Goal: Information Seeking & Learning: Find specific page/section

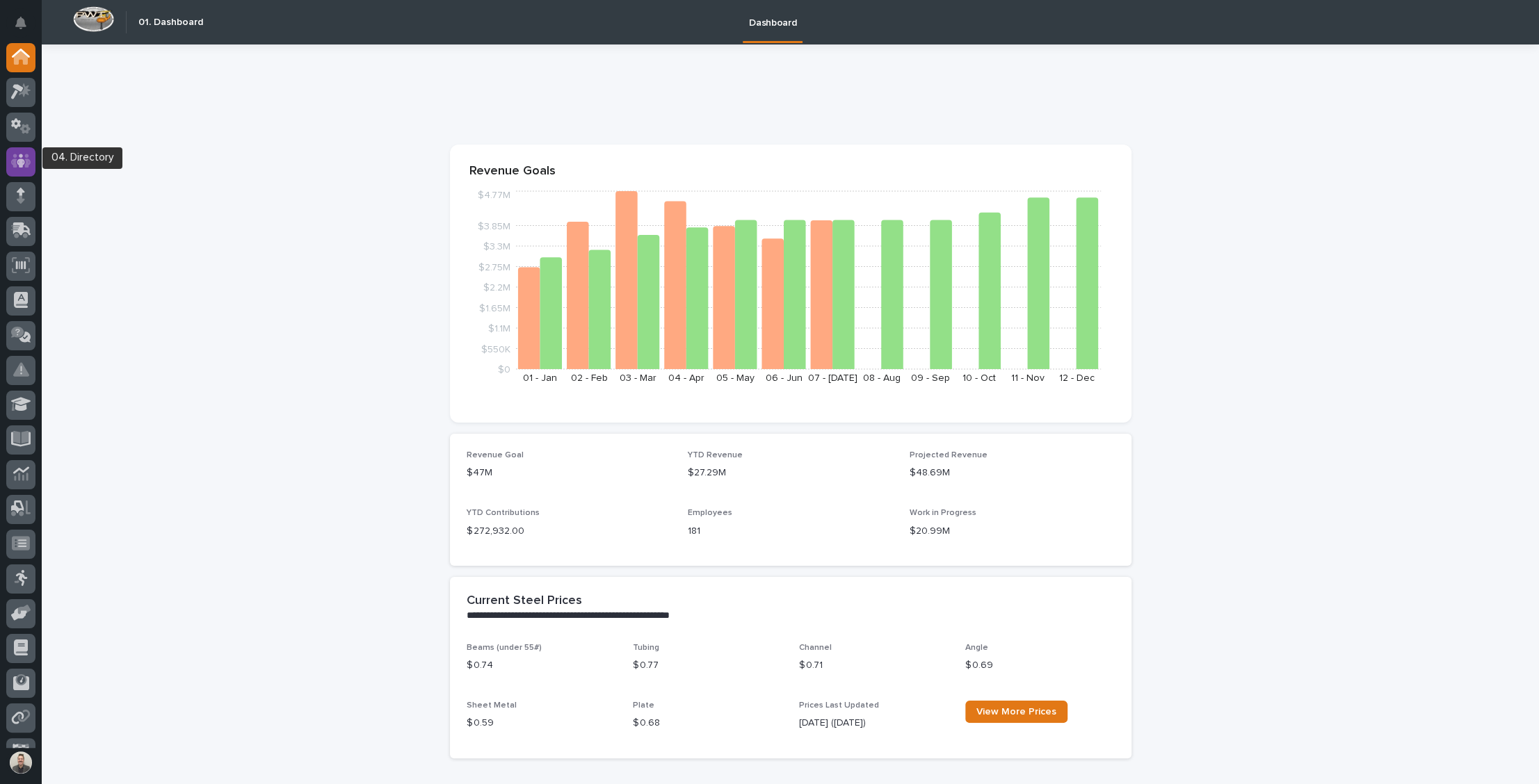
click at [20, 153] on icon at bounding box center [21, 160] width 20 height 16
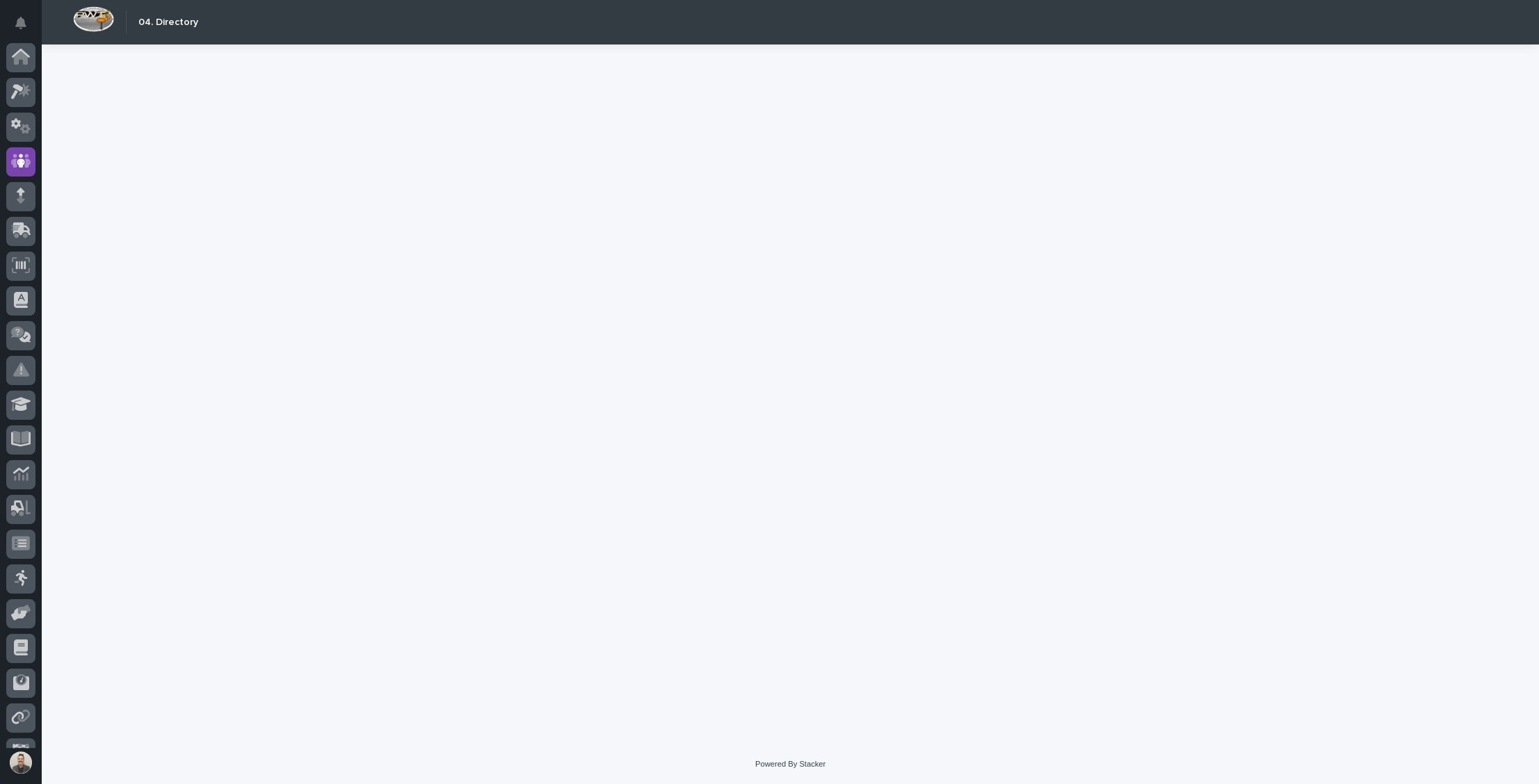
scroll to position [62, 0]
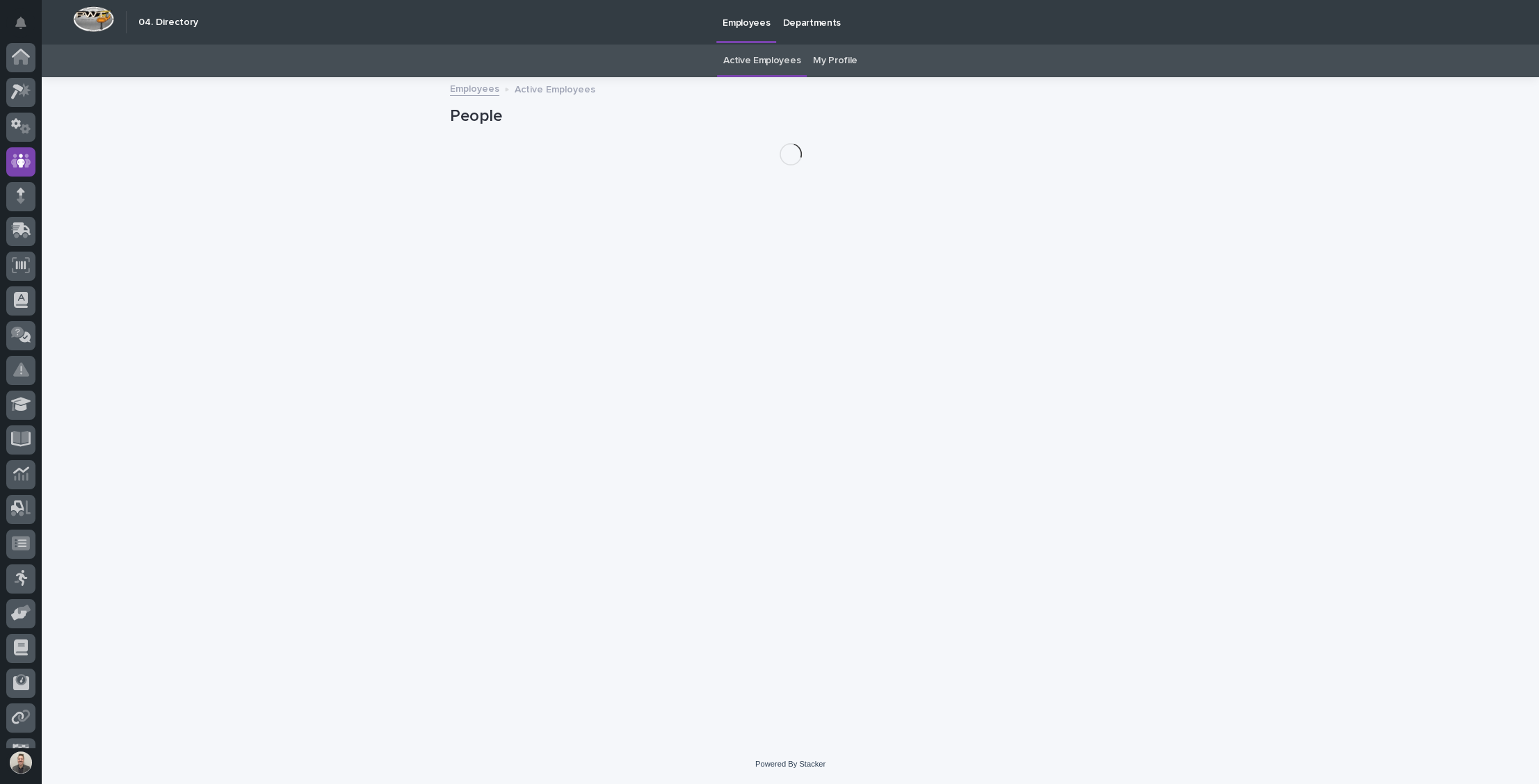
scroll to position [62, 0]
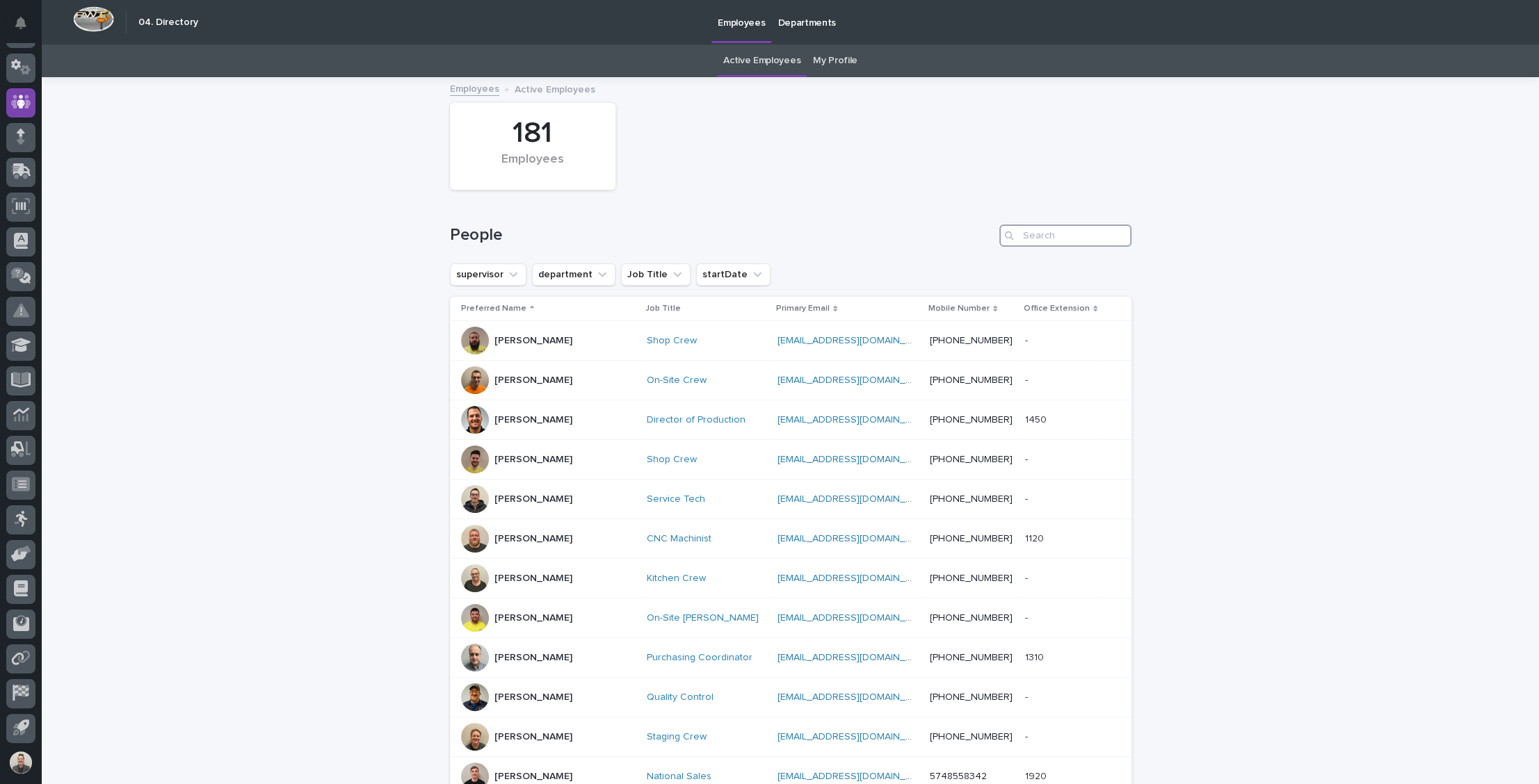
click at [1043, 244] on input "Search" at bounding box center [1065, 236] width 132 height 22
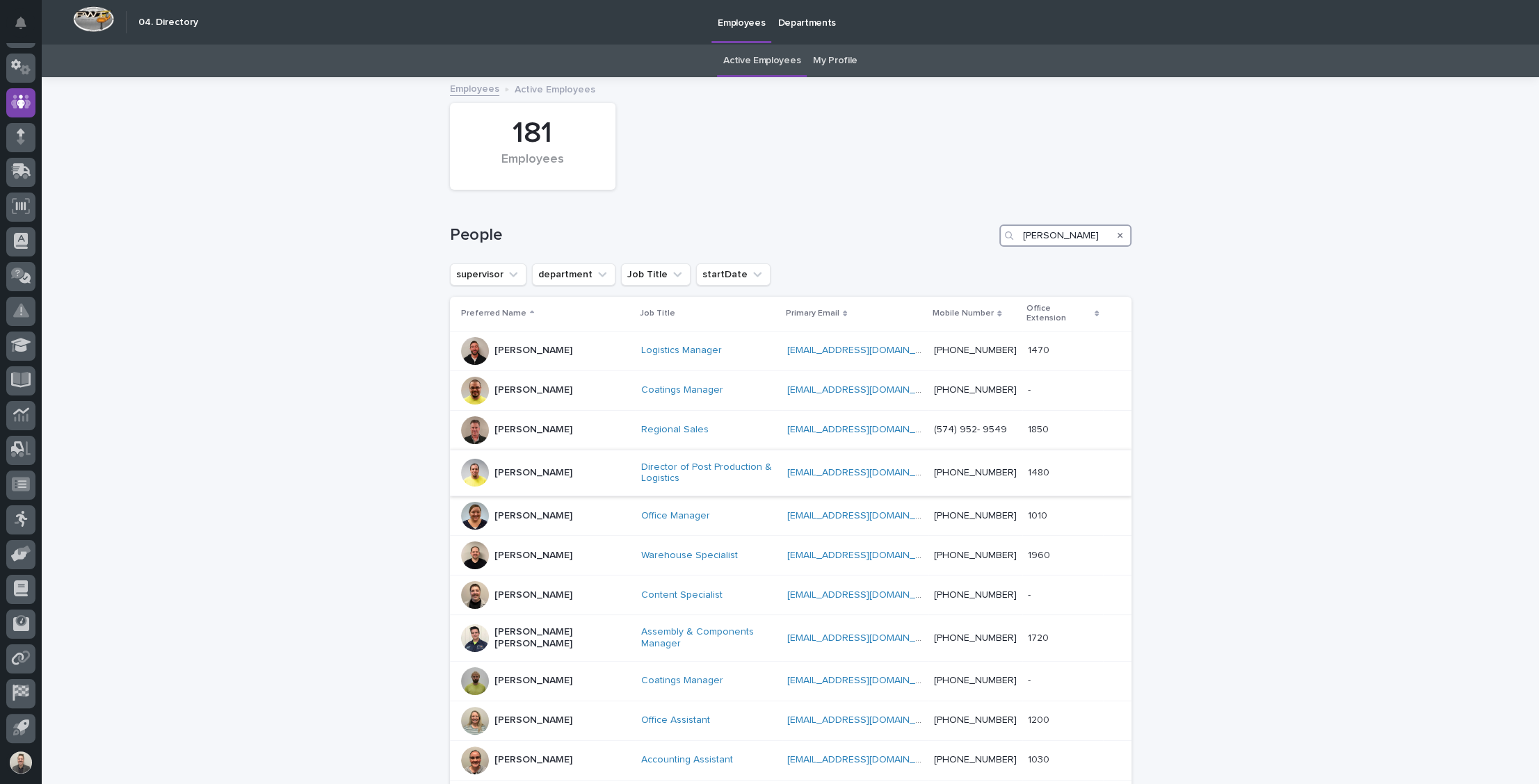
type input "ken"
click at [539, 479] on p "Ken Overmyer" at bounding box center [533, 473] width 78 height 12
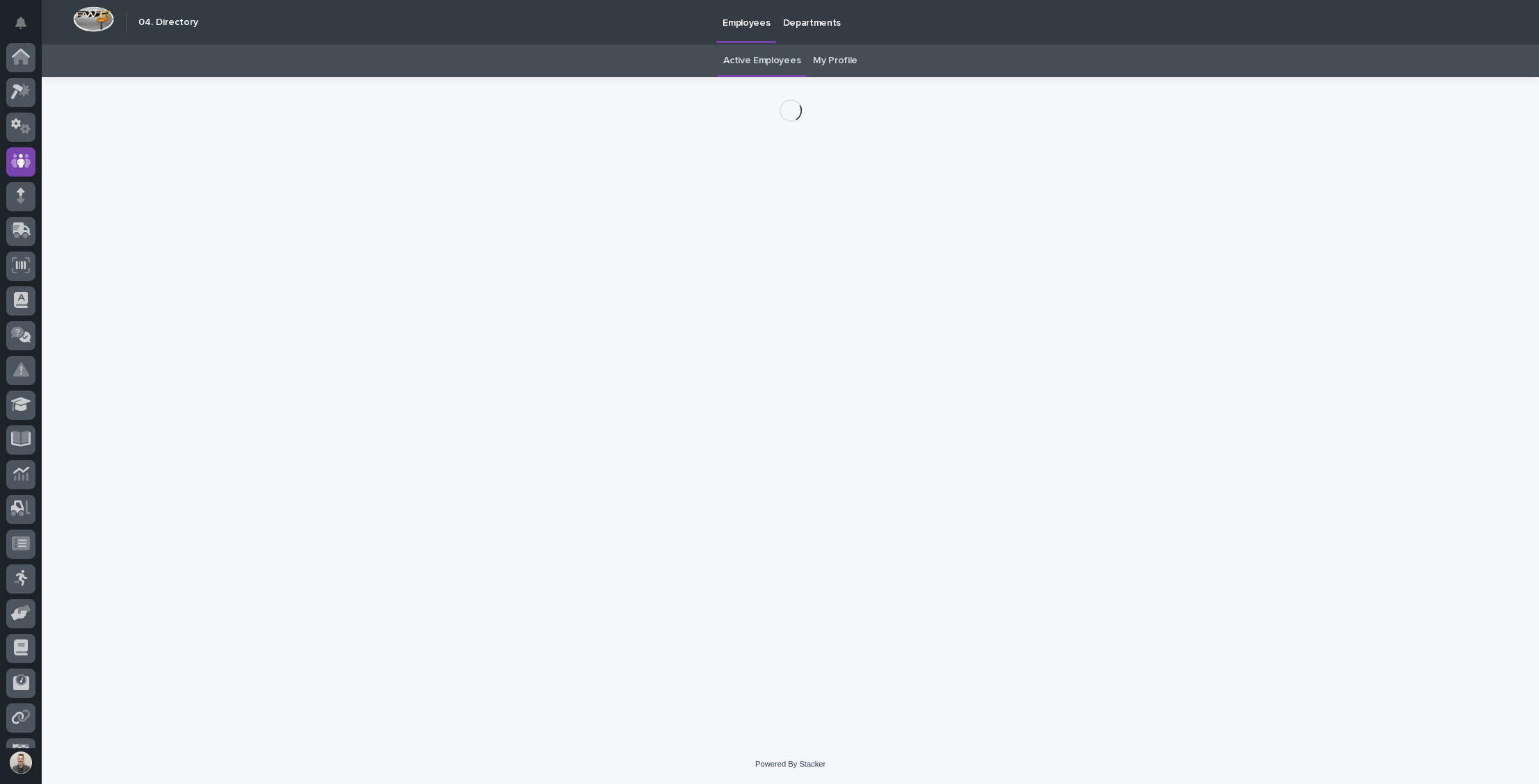
scroll to position [62, 0]
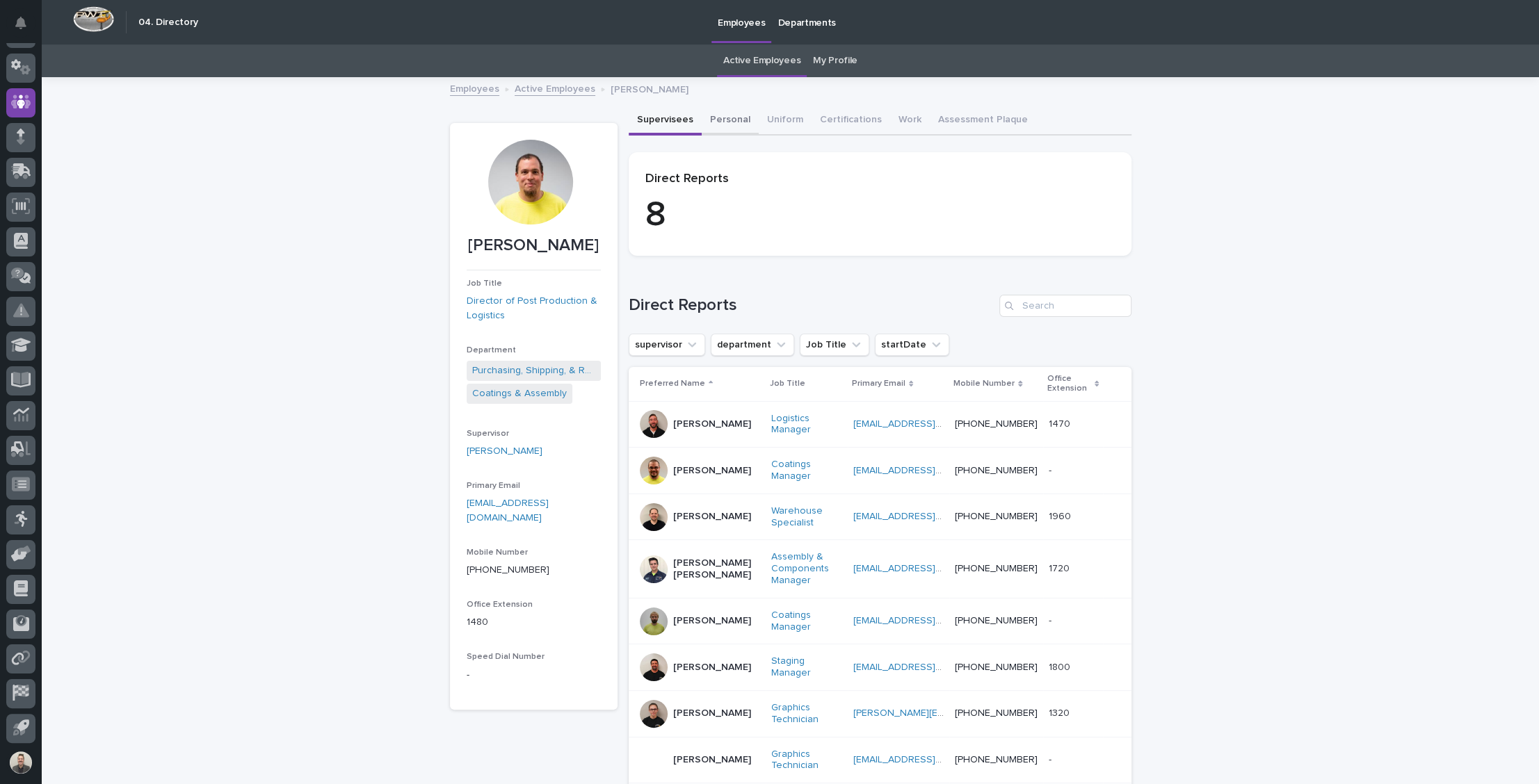
click at [750, 133] on button "Personal" at bounding box center [730, 121] width 57 height 29
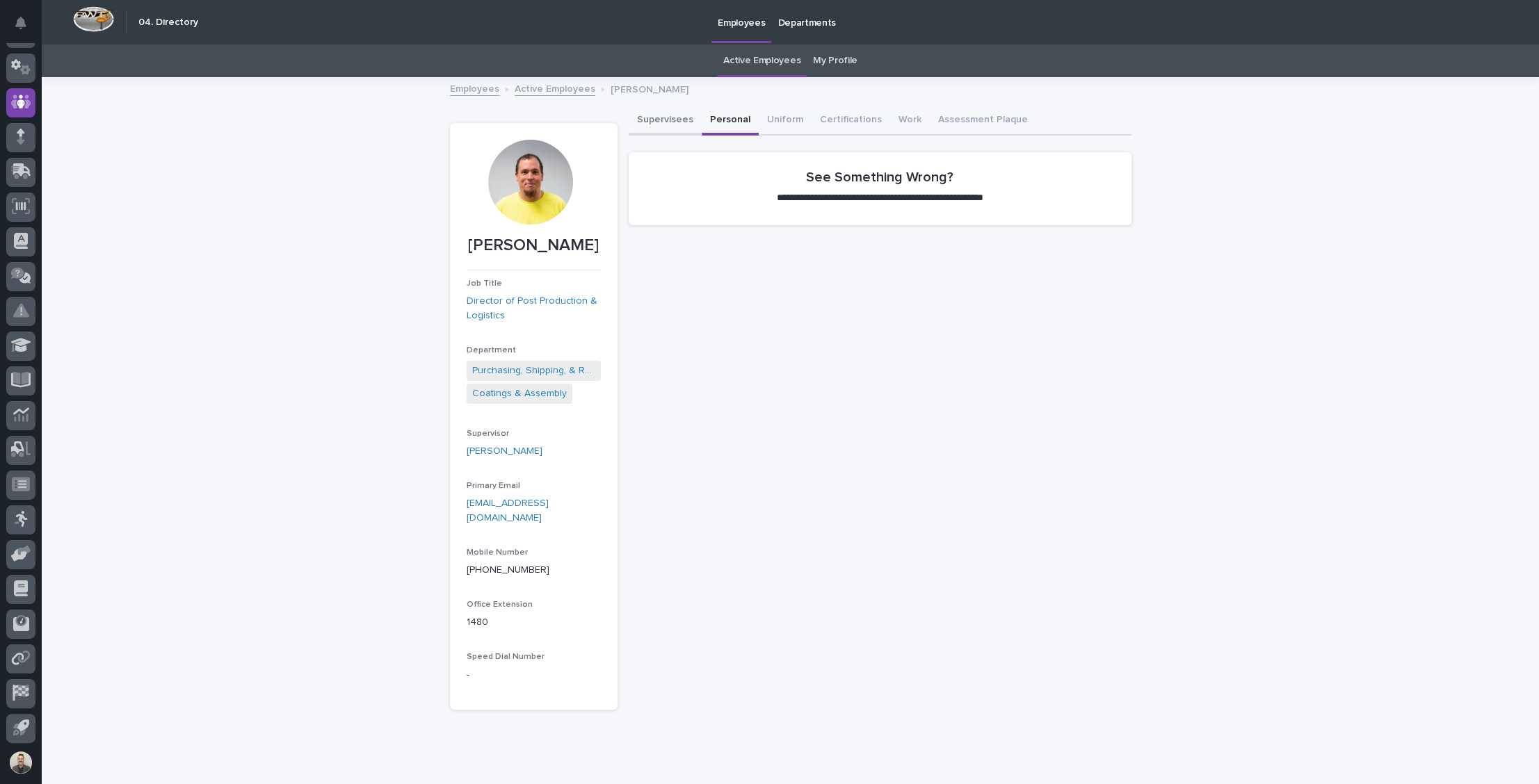
click at [679, 135] on button "Supervisees" at bounding box center [665, 121] width 73 height 29
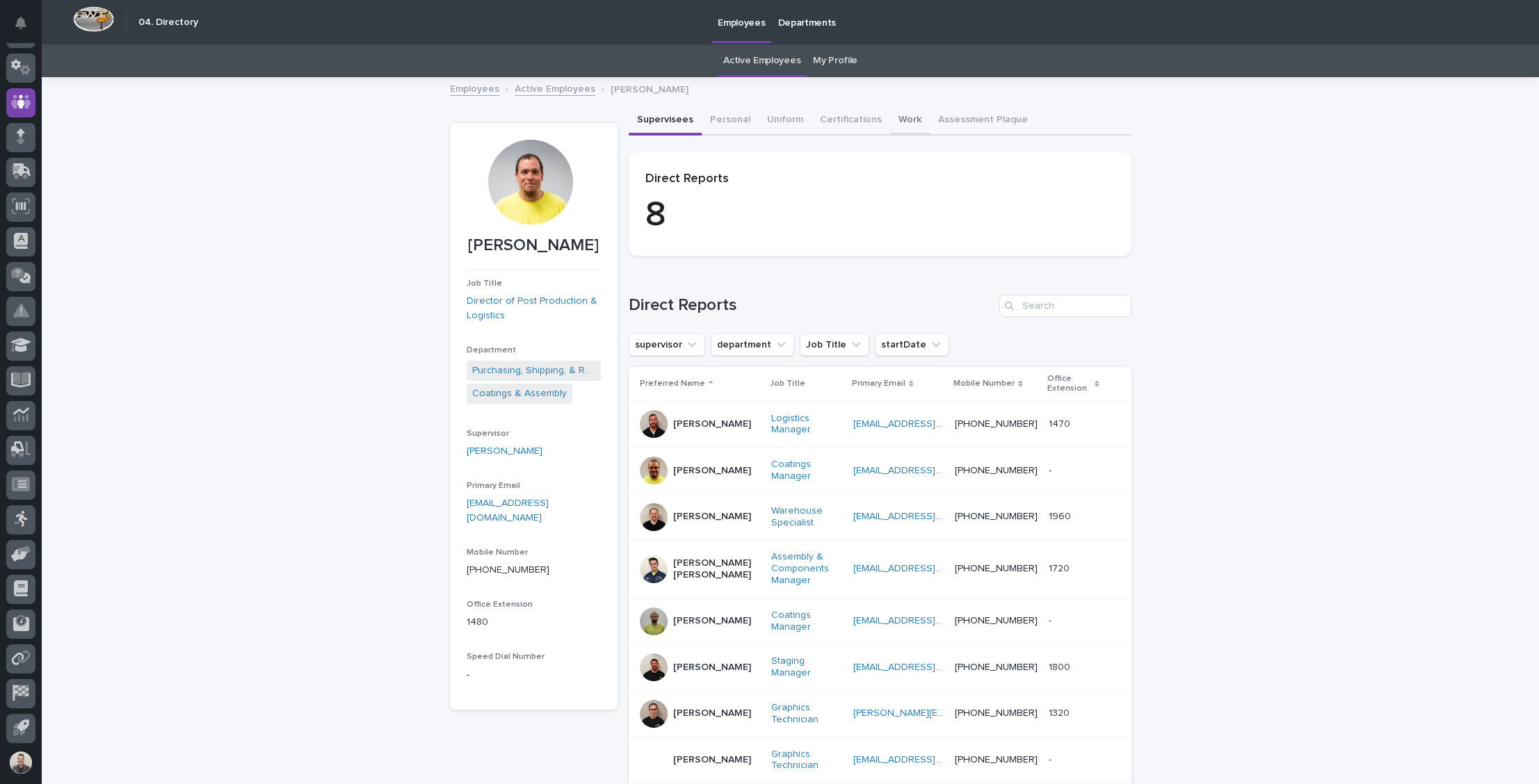
click at [930, 126] on button "Work" at bounding box center [910, 121] width 40 height 29
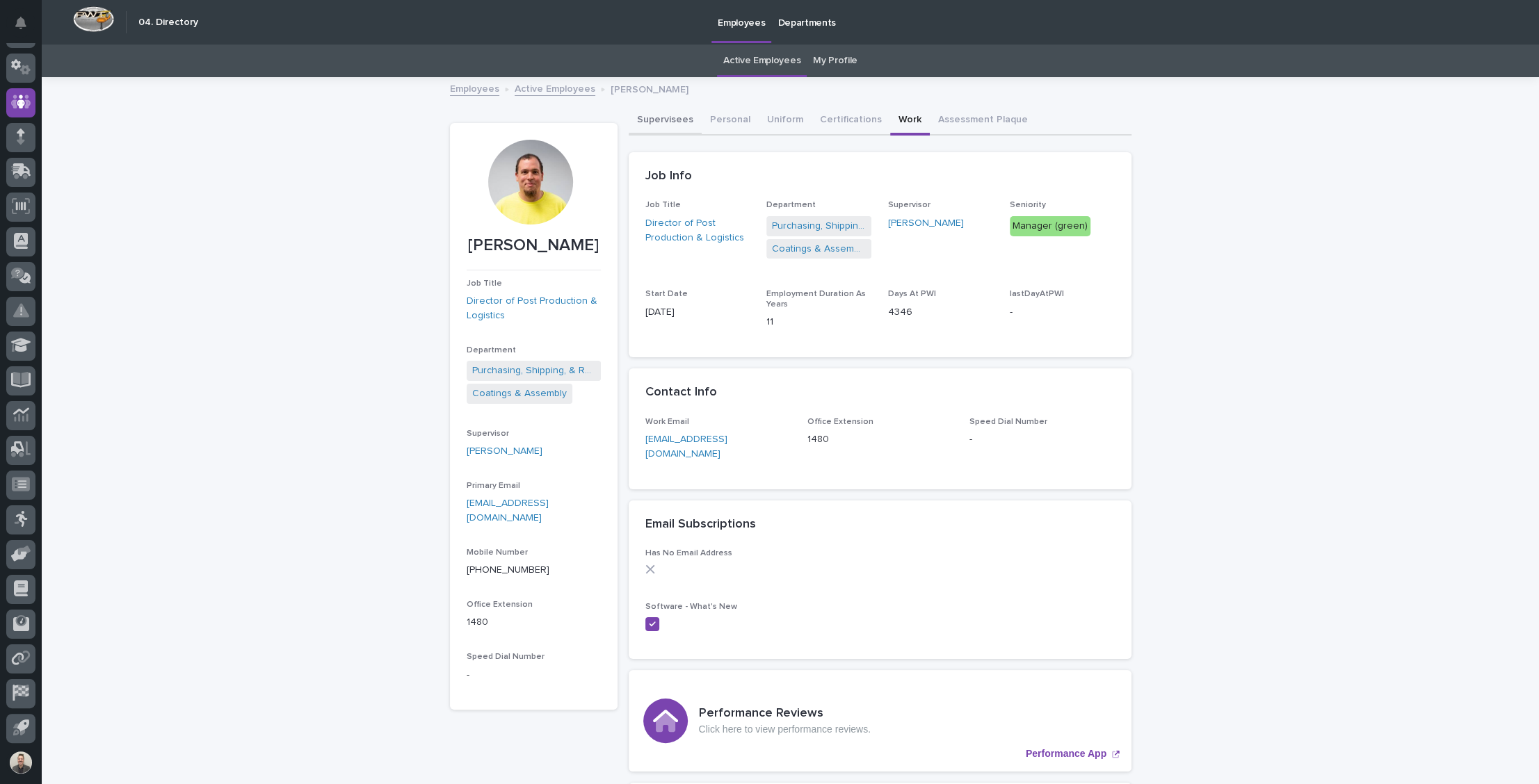
click at [688, 130] on button "Supervisees" at bounding box center [665, 121] width 73 height 29
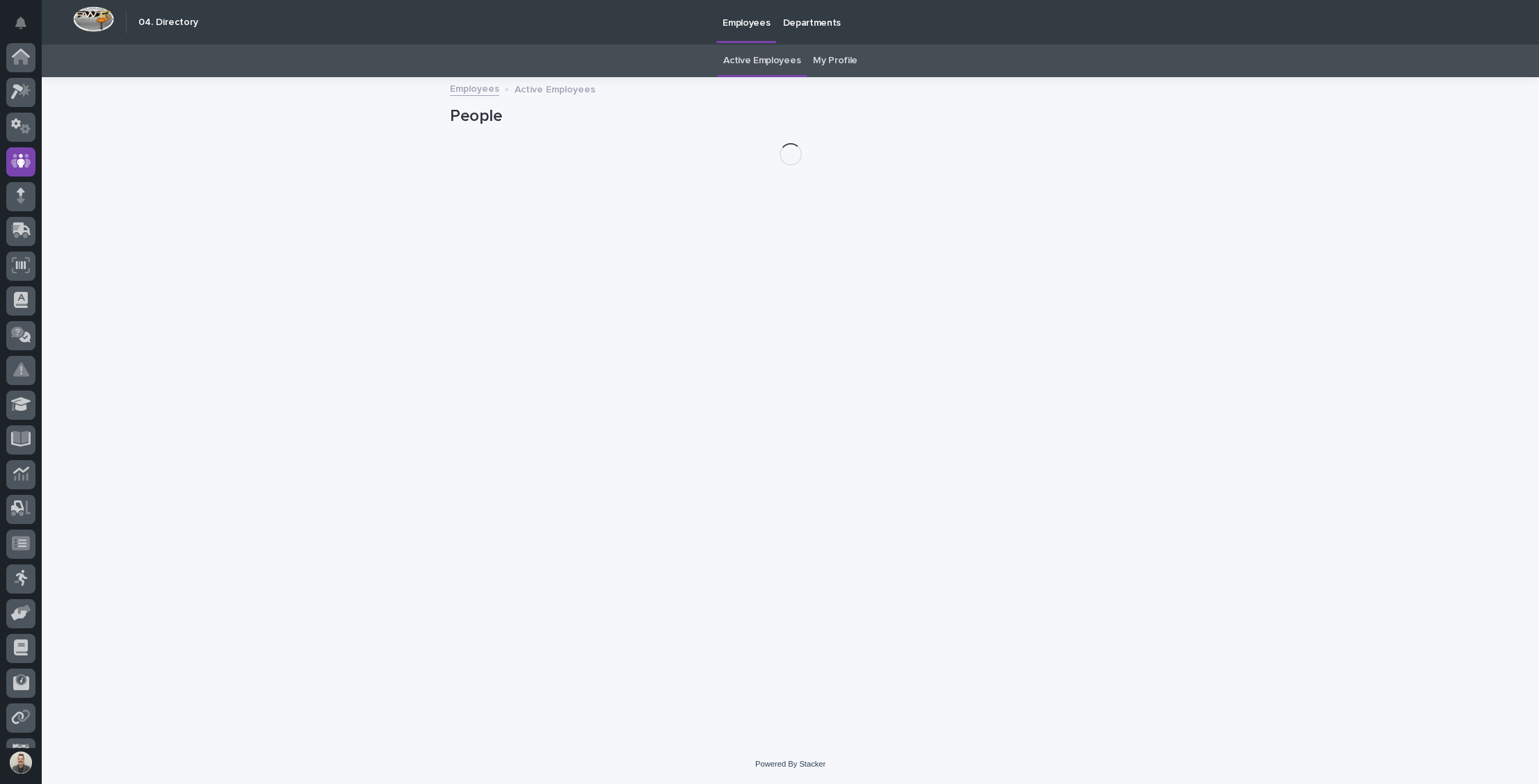
scroll to position [62, 0]
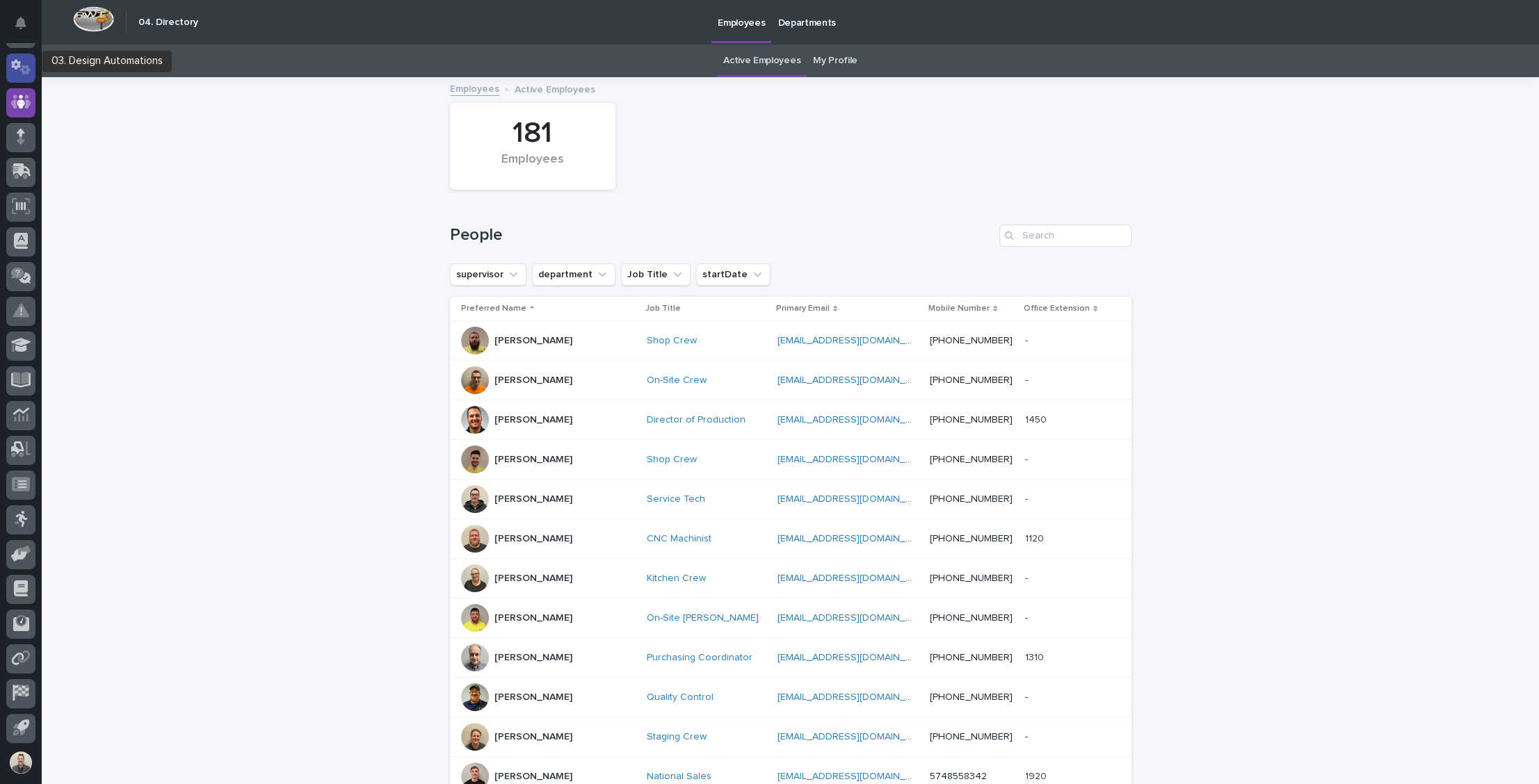
click at [27, 68] on icon at bounding box center [25, 70] width 11 height 10
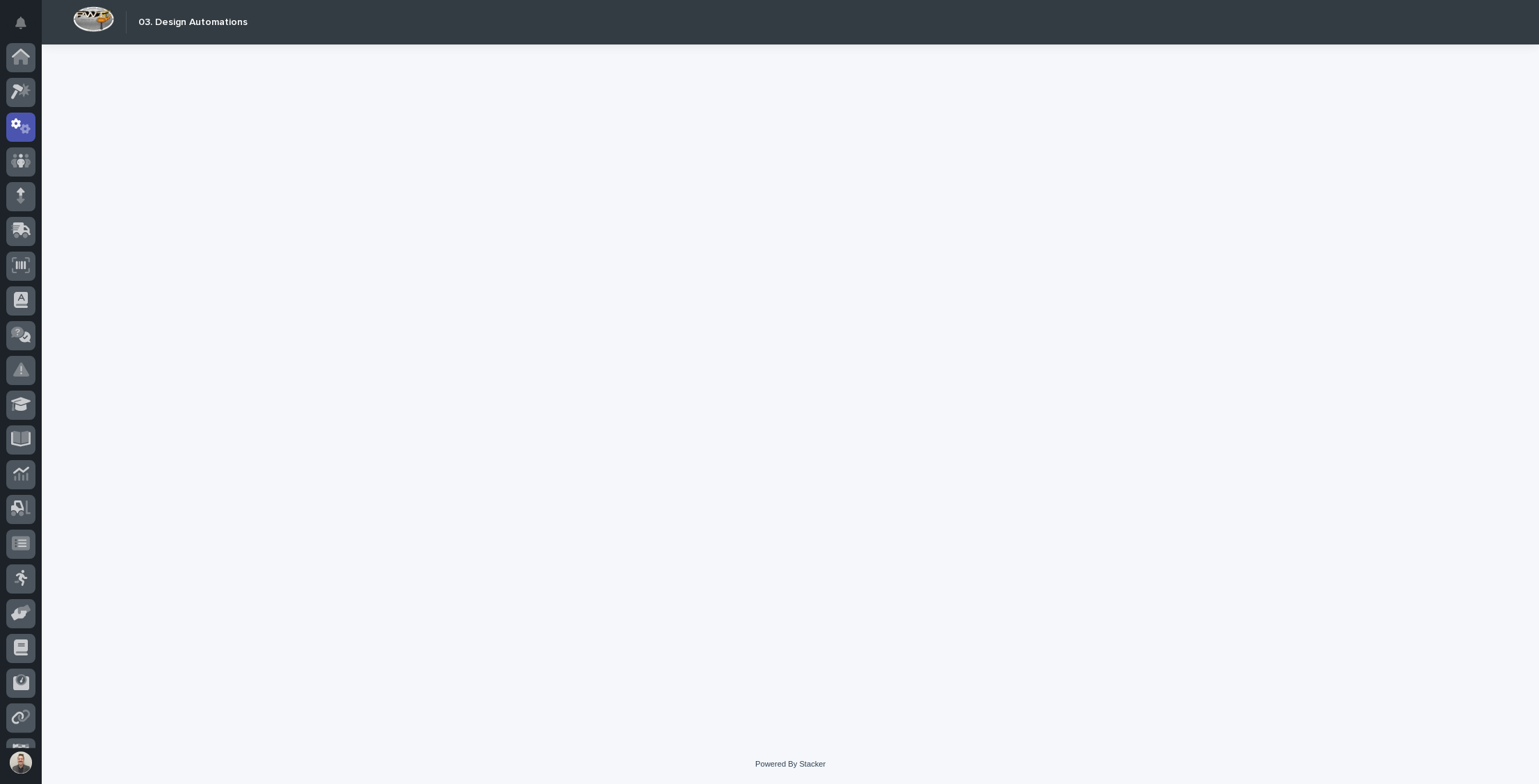
scroll to position [62, 0]
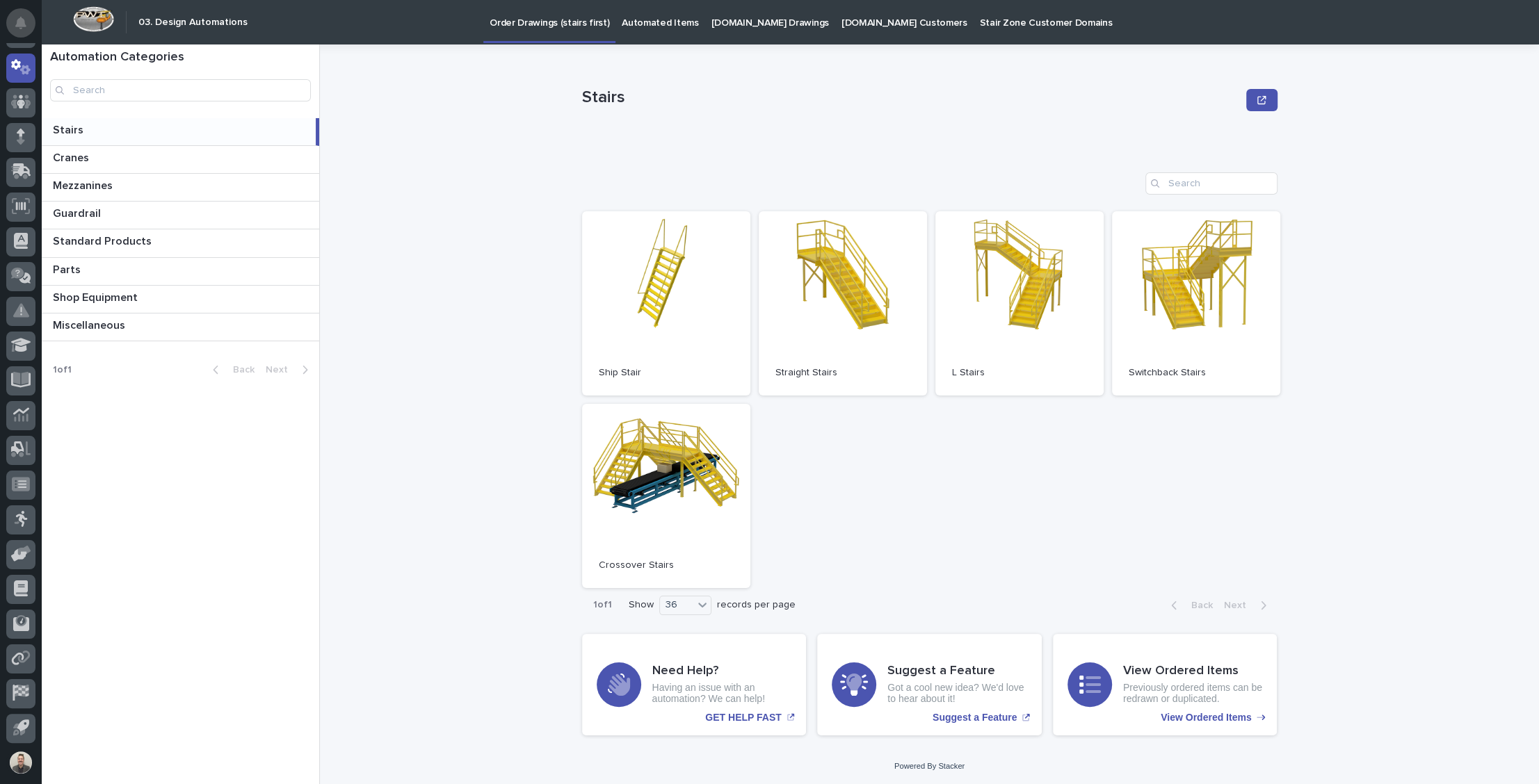
click at [24, 27] on icon "Notifications" at bounding box center [21, 23] width 11 height 13
click at [404, 145] on div "Stairs Stairs Sorry, there was an error saving your record. Please try again. P…" at bounding box center [938, 415] width 1203 height 740
click at [94, 18] on img at bounding box center [93, 19] width 41 height 26
